Goal: Transaction & Acquisition: Obtain resource

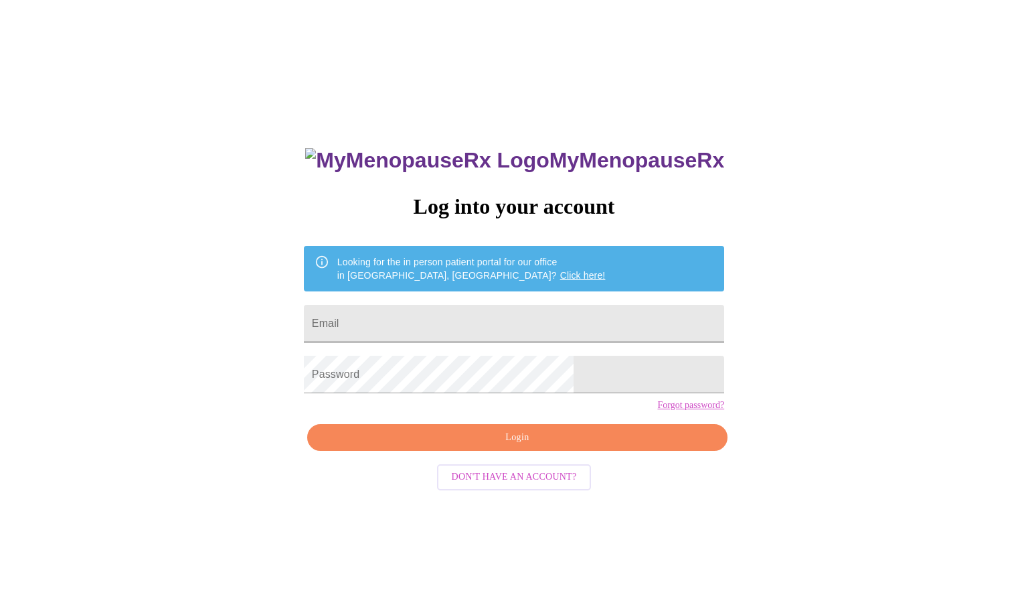
click at [481, 323] on input "Email" at bounding box center [514, 323] width 420 height 37
type input "[EMAIL_ADDRESS][DOMAIN_NAME]"
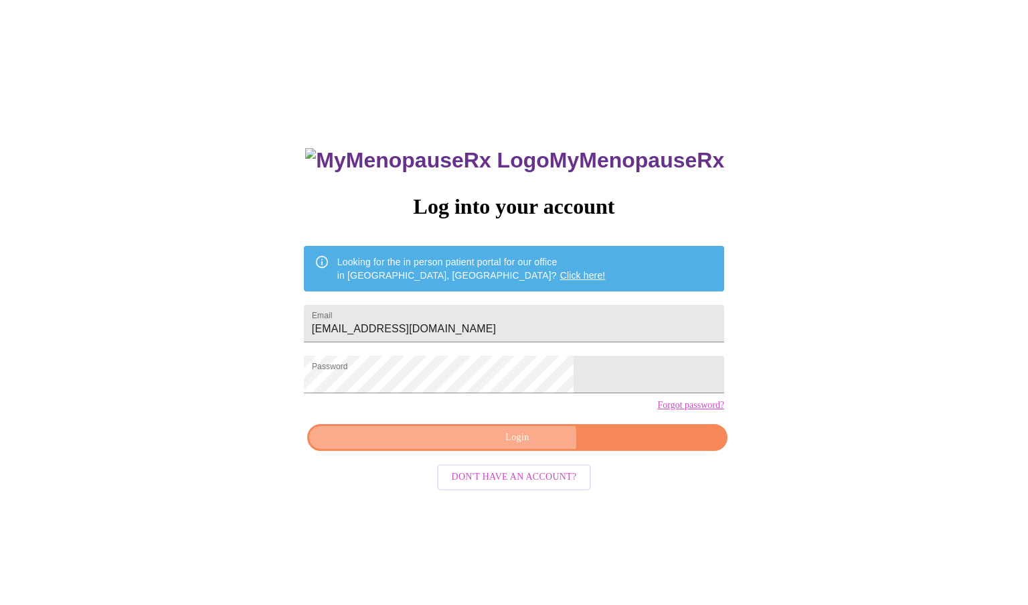
click at [503, 446] on span "Login" at bounding box center [518, 437] width 390 height 17
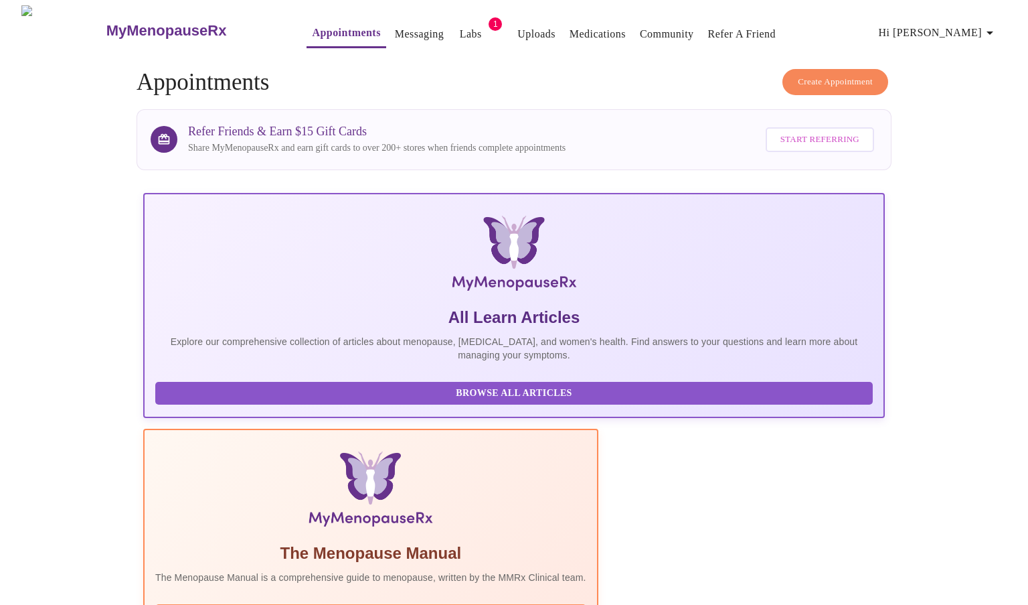
click at [460, 27] on link "Labs" at bounding box center [471, 34] width 22 height 19
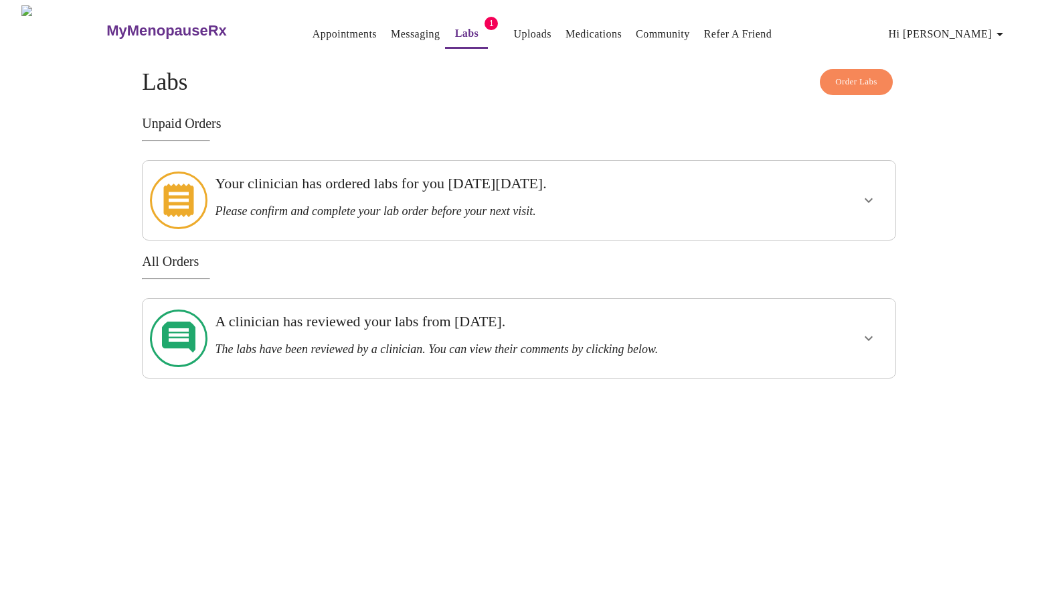
click at [867, 196] on icon "show more" at bounding box center [869, 200] width 16 height 16
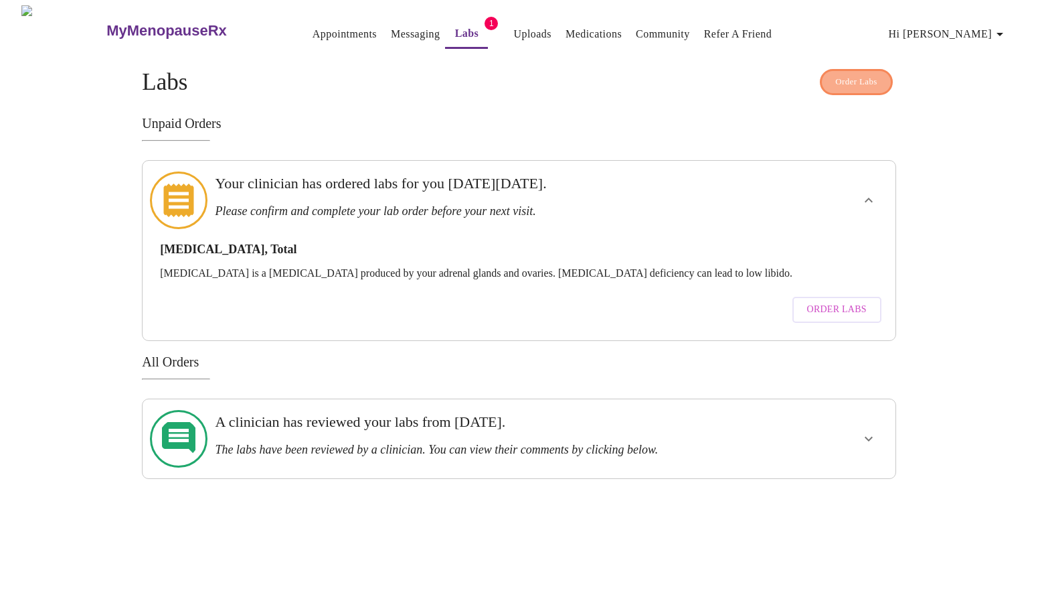
click at [844, 74] on span "Order Labs" at bounding box center [857, 81] width 42 height 15
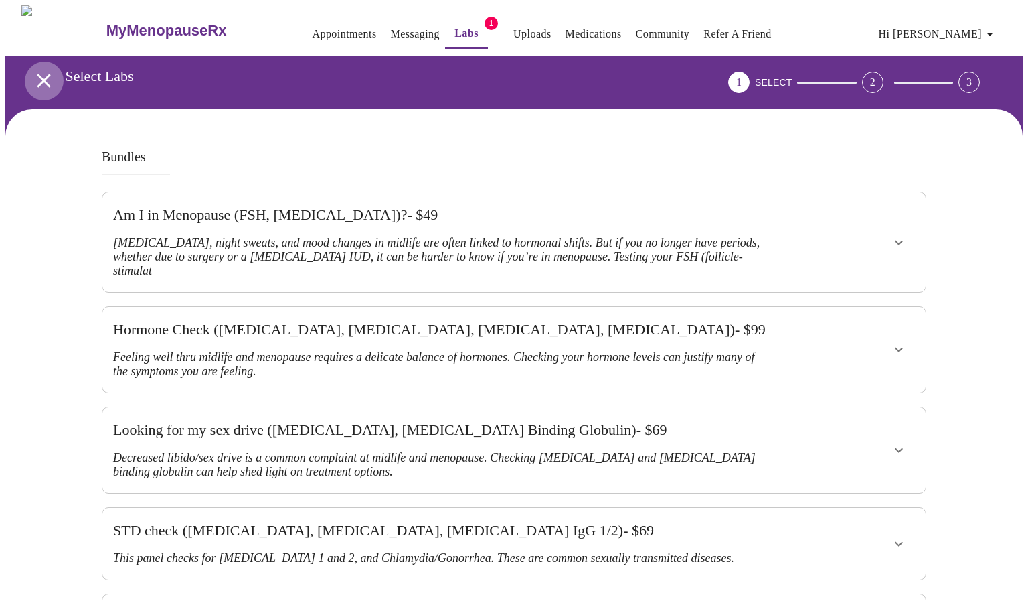
click at [37, 78] on icon "open drawer" at bounding box center [43, 80] width 23 height 23
